Goal: Find contact information: Find contact information

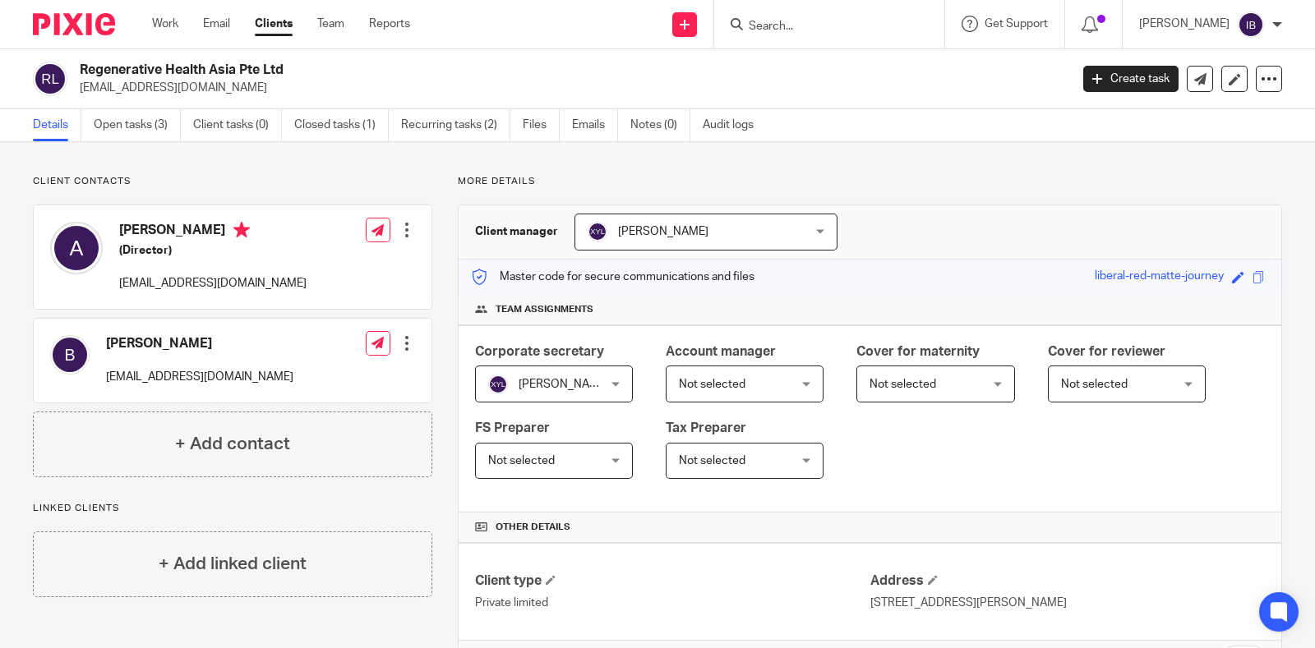
scroll to position [338, 0]
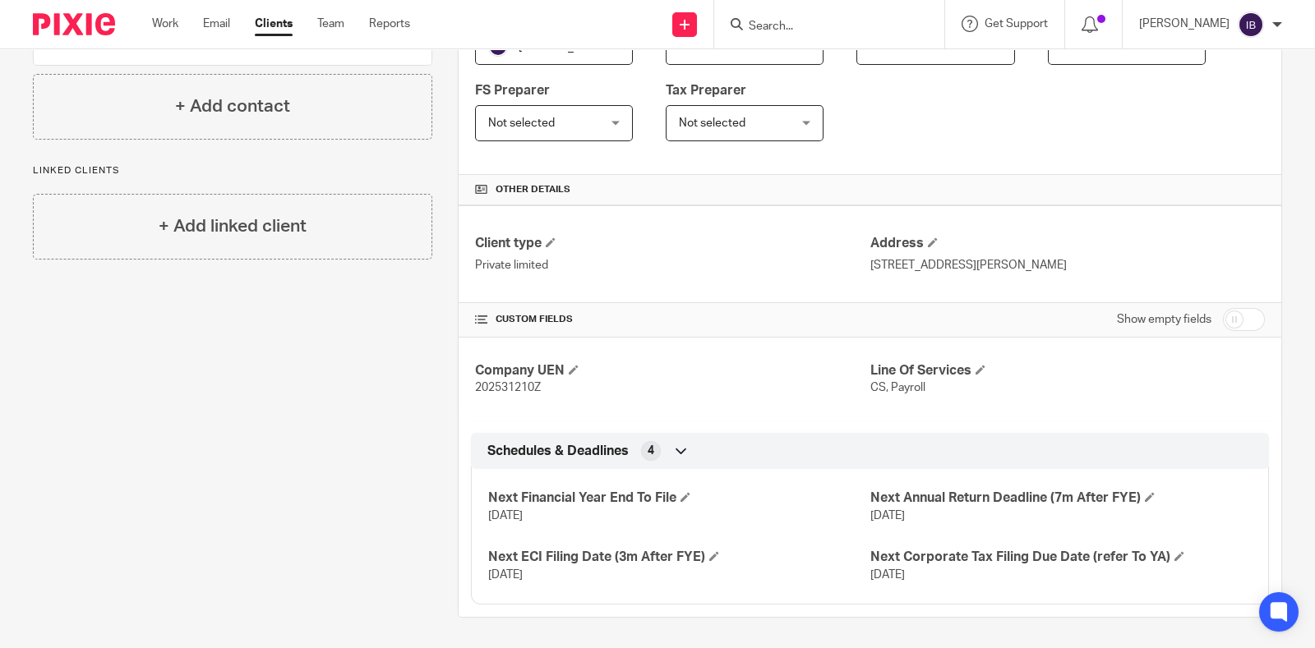
click at [797, 26] on input "Search" at bounding box center [821, 27] width 148 height 15
type input "ae"
click at [907, 87] on link at bounding box center [855, 71] width 223 height 38
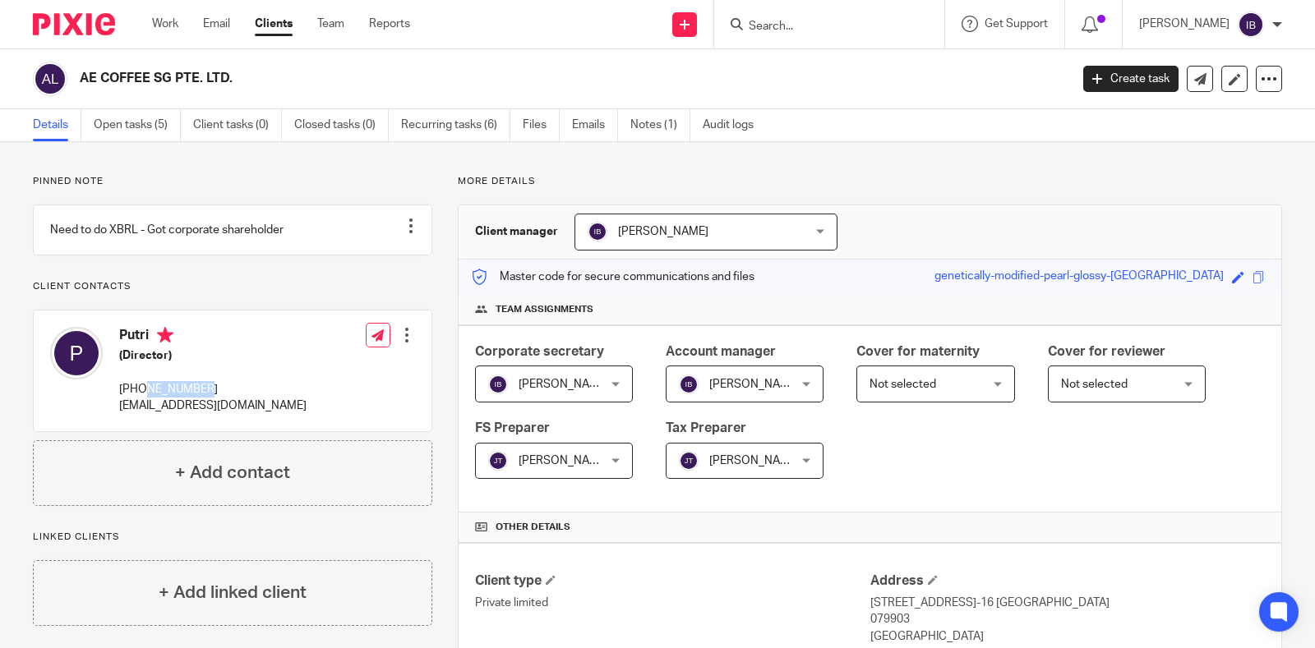
drag, startPoint x: 142, startPoint y: 401, endPoint x: 200, endPoint y: 402, distance: 58.3
click at [200, 398] on p "[PHONE_NUMBER]" at bounding box center [212, 389] width 187 height 16
copy p "8748 5704"
click at [1068, 132] on div "Details Open tasks (5) Client tasks (0) Closed tasks (0) Recurring tasks (6) Fi…" at bounding box center [657, 125] width 1315 height 33
click at [962, 197] on div "More details Client manager [GEOGRAPHIC_DATA] Beevi [GEOGRAPHIC_DATA] [PERSON_N…" at bounding box center [857, 611] width 850 height 873
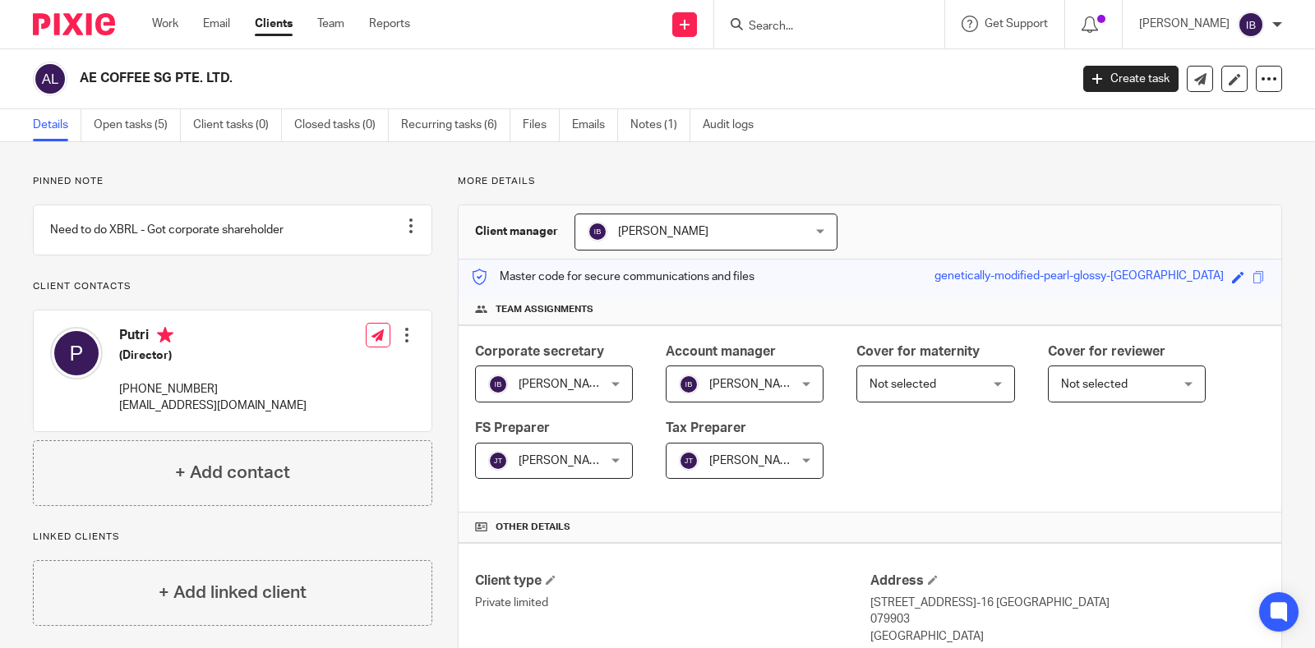
click at [1052, 462] on div "Corporate secretary [GEOGRAPHIC_DATA] Beevi [GEOGRAPHIC_DATA] Beevi Not selecte…" at bounding box center [869, 419] width 822 height 188
click at [1265, 168] on div "Pinned note Need to do XBRL - Got corporate shareholder Unpin note Edit note Cl…" at bounding box center [657, 611] width 1315 height 939
